Goal: Transaction & Acquisition: Book appointment/travel/reservation

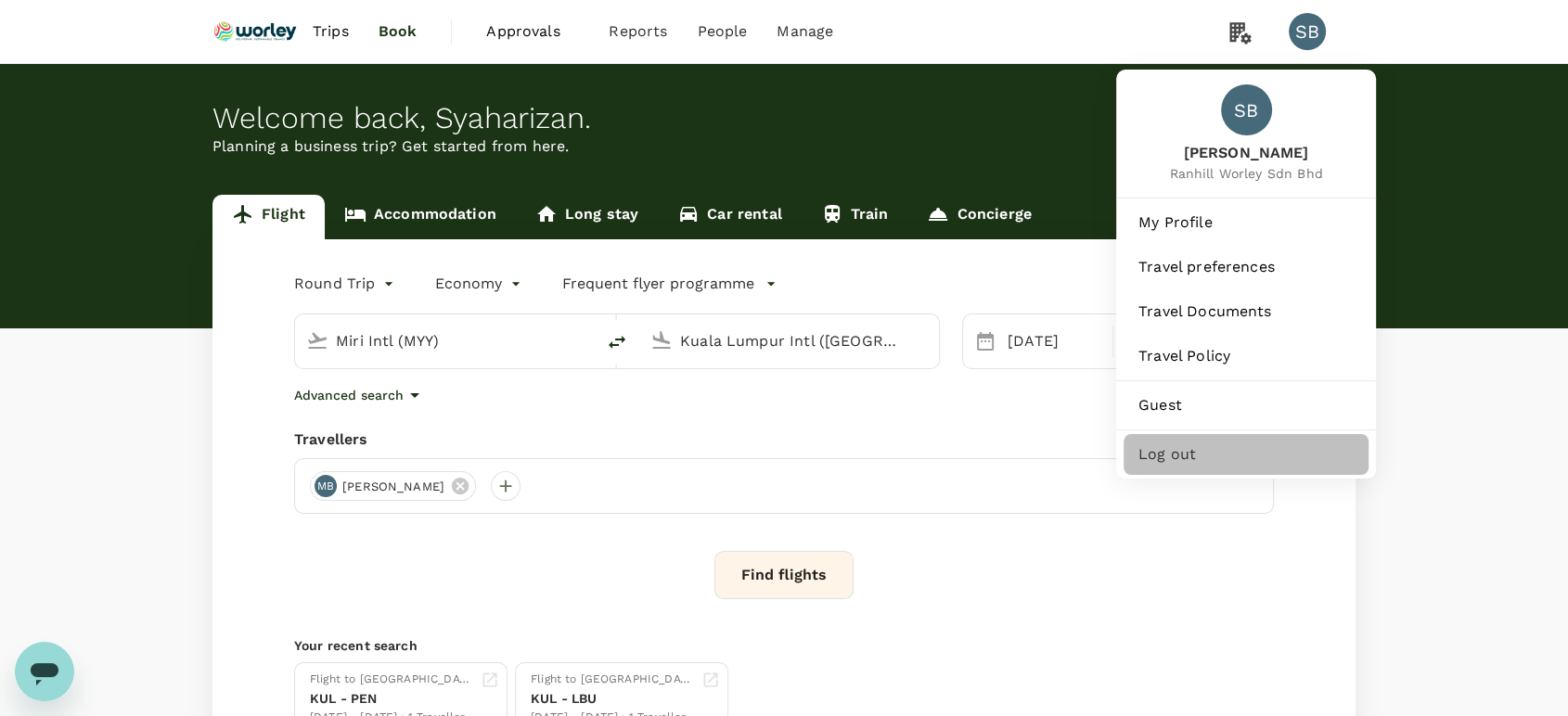
click at [1213, 448] on span "Log out" at bounding box center [1246, 454] width 215 height 23
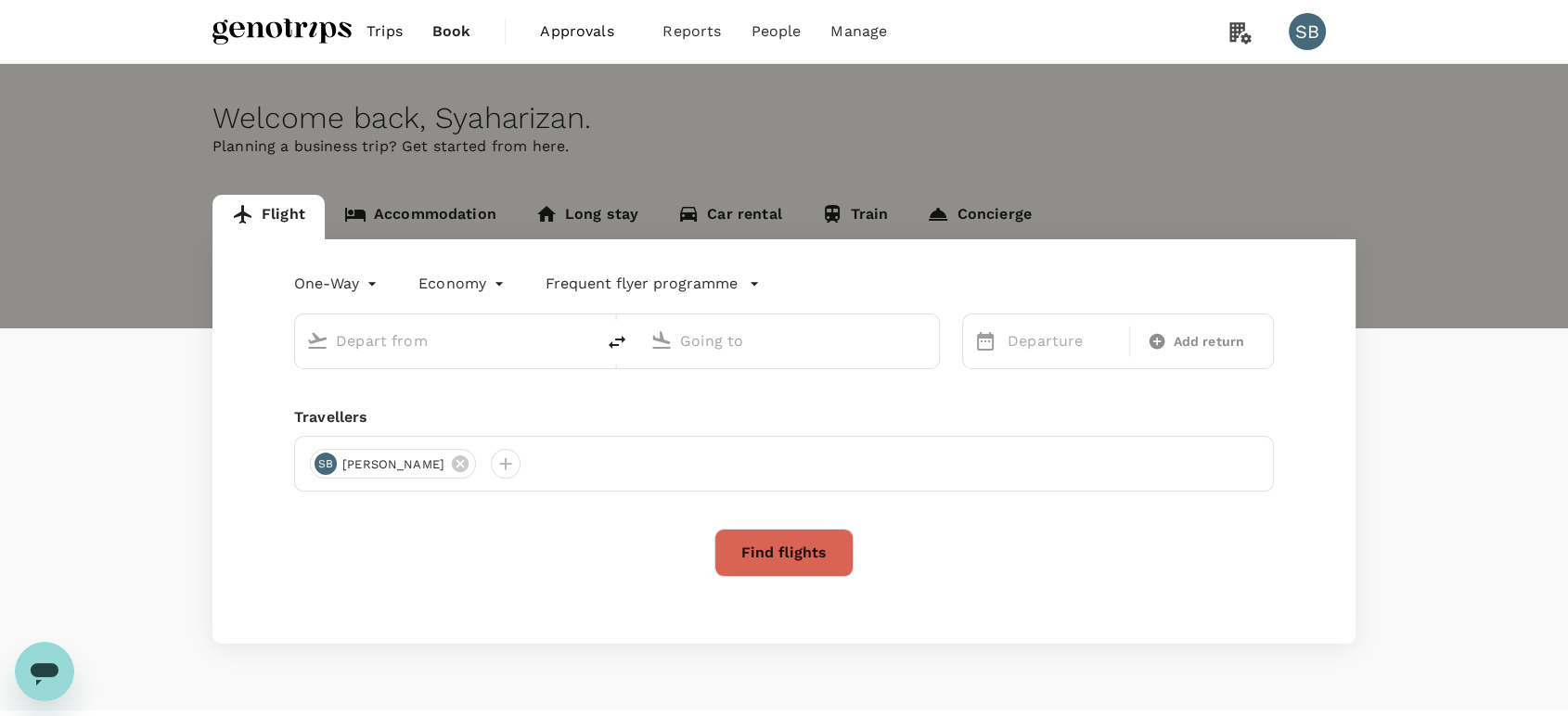
type input "roundtrip"
type input "Sultan Abdul Aziz Shah (SZB)"
type input "Kota Kinabalu Intl (BKI)"
